Goal: Check status: Check status

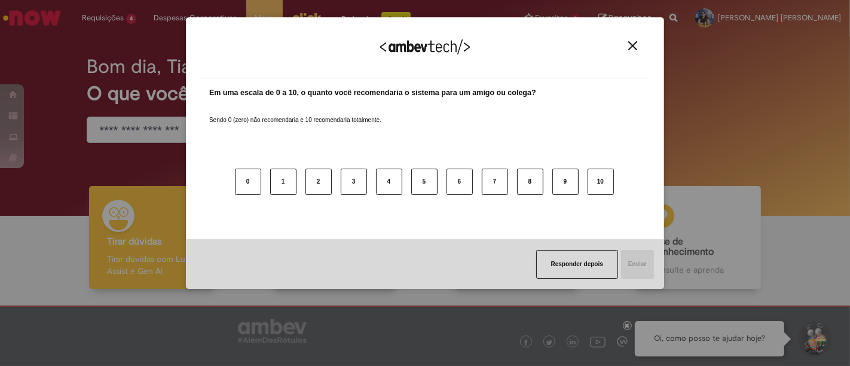
click at [631, 47] on img "Close" at bounding box center [632, 45] width 9 height 9
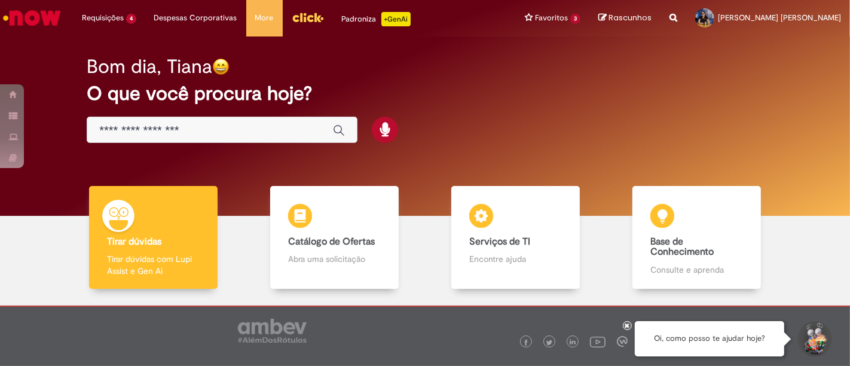
click at [314, 23] on img "Menu Cabeçalho" at bounding box center [308, 17] width 32 height 18
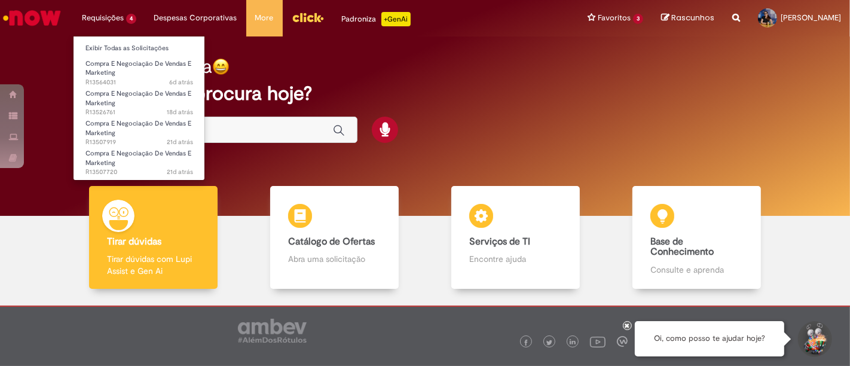
click at [124, 38] on ul "Exibir Todas as Solicitações Compra E Negociação De Vendas E Marketing 6d atrás…" at bounding box center [139, 108] width 132 height 145
click at [130, 45] on link "Exibir Todas as Solicitações" at bounding box center [138, 48] width 131 height 13
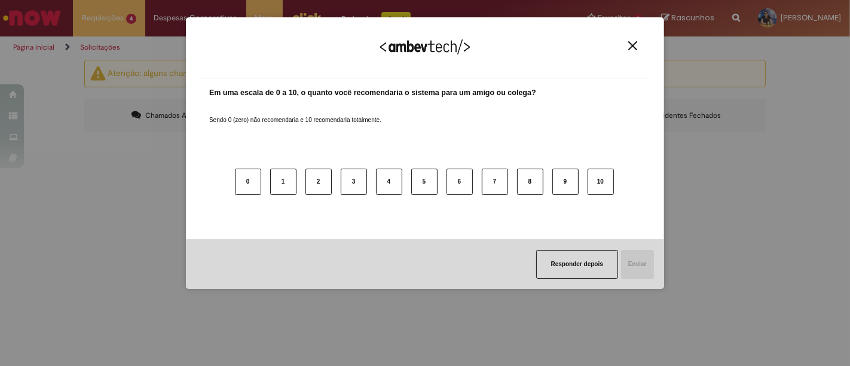
click at [627, 47] on button "Close" at bounding box center [632, 46] width 16 height 10
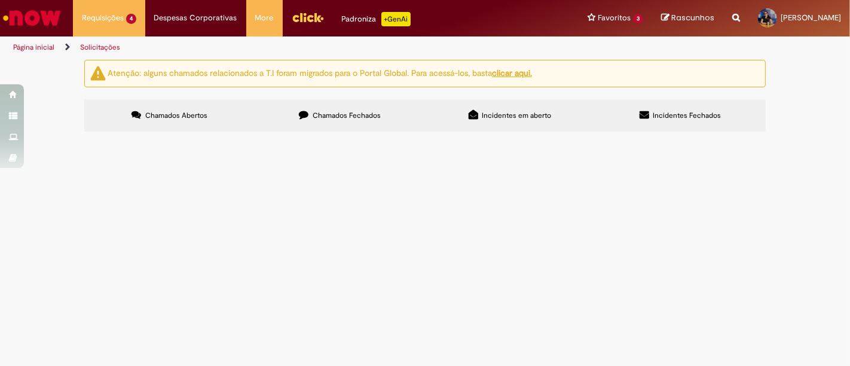
click at [0, 0] on span "WBS: BR002135L0007M7803B01008" at bounding box center [0, 0] width 0 height 0
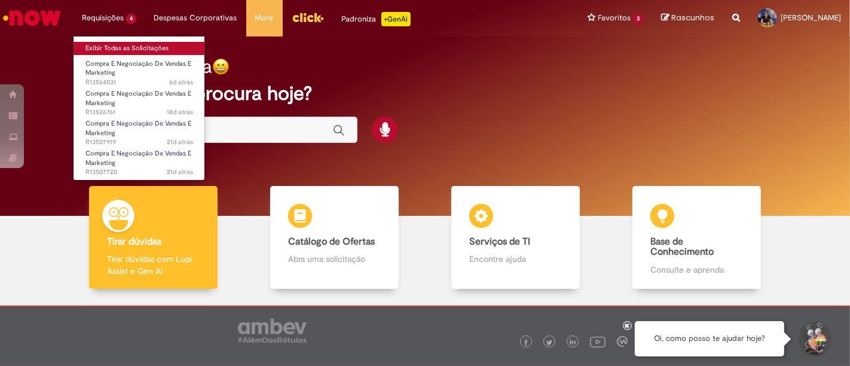
click at [99, 46] on link "Exibir Todas as Solicitações" at bounding box center [138, 48] width 131 height 13
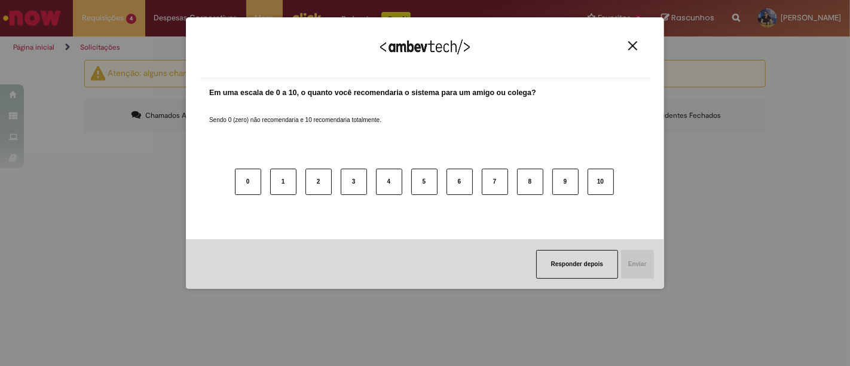
click at [625, 47] on button "Close" at bounding box center [632, 46] width 16 height 10
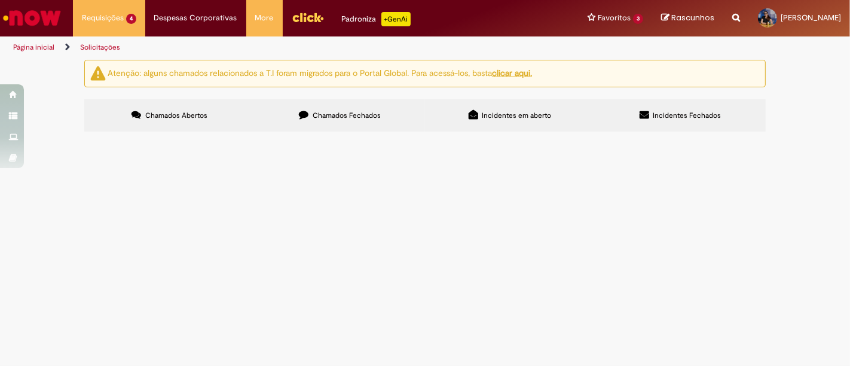
click at [0, 0] on span "Em Tratamento" at bounding box center [0, 0] width 0 height 0
